Goal: Information Seeking & Learning: Learn about a topic

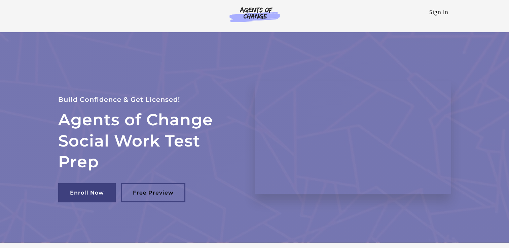
click at [433, 11] on link "Sign In" at bounding box center [438, 11] width 19 height 7
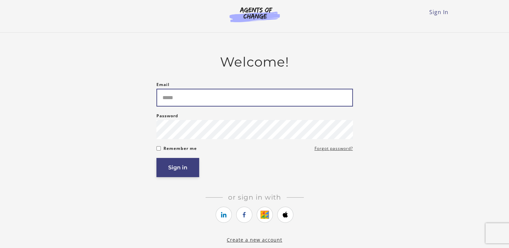
type input "**********"
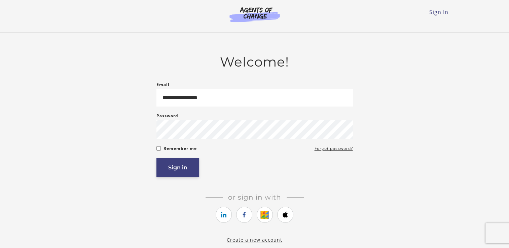
click at [187, 171] on button "Sign in" at bounding box center [177, 167] width 43 height 19
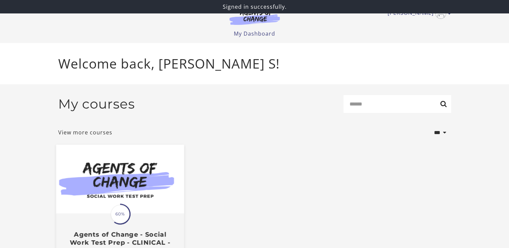
click at [148, 191] on img at bounding box center [120, 179] width 128 height 69
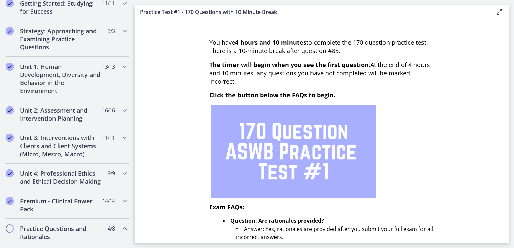
scroll to position [141, 0]
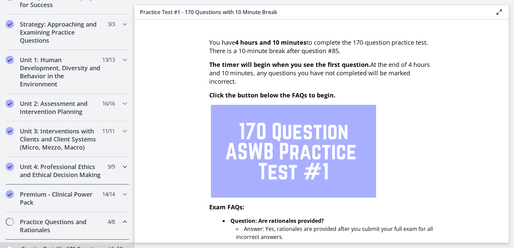
click at [58, 165] on h2 "Unit 4: Professional Ethics and Ethical Decision Making" at bounding box center [61, 171] width 82 height 16
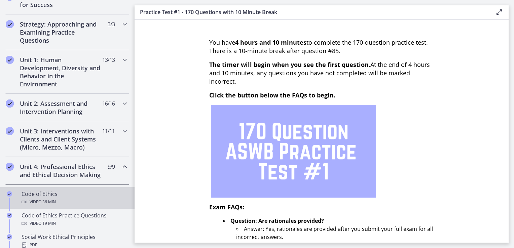
click at [77, 206] on div "Video · 36 min" at bounding box center [74, 202] width 105 height 8
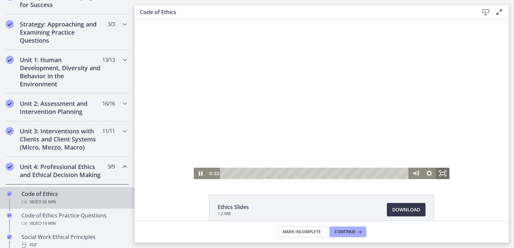
click at [443, 178] on icon "Fullscreen" at bounding box center [442, 173] width 13 height 11
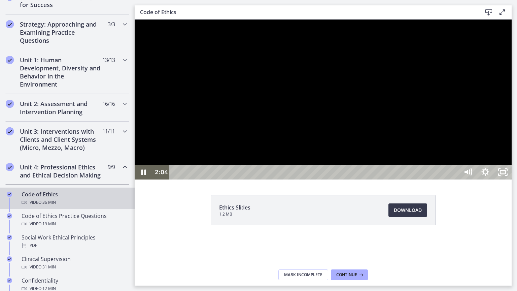
click at [426, 179] on div at bounding box center [323, 100] width 377 height 160
click at [511, 179] on icon "Unfullscreen" at bounding box center [502, 171] width 17 height 15
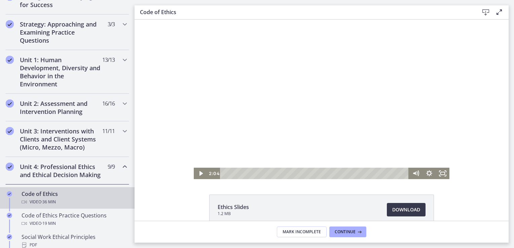
click at [325, 59] on div at bounding box center [322, 100] width 256 height 160
click at [439, 173] on icon "Fullscreen" at bounding box center [442, 173] width 13 height 11
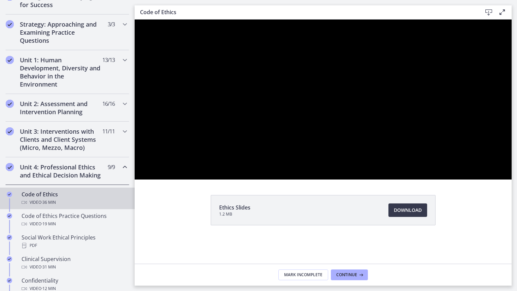
click at [511, 179] on div at bounding box center [323, 100] width 377 height 160
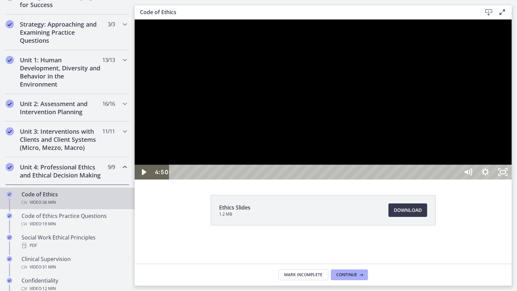
click at [383, 179] on div at bounding box center [323, 100] width 377 height 160
click at [511, 176] on div at bounding box center [323, 100] width 377 height 160
click at [513, 181] on icon "Unfullscreen" at bounding box center [502, 172] width 21 height 18
